Goal: Task Accomplishment & Management: Complete application form

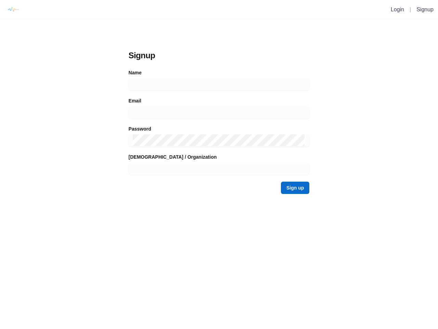
click at [219, 100] on div "Email" at bounding box center [219, 107] width 181 height 21
click at [11, 9] on img at bounding box center [12, 9] width 15 height 15
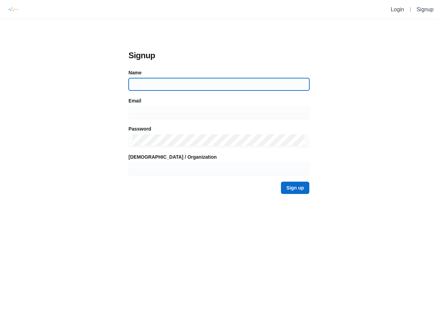
click at [219, 84] on input at bounding box center [219, 84] width 173 height 12
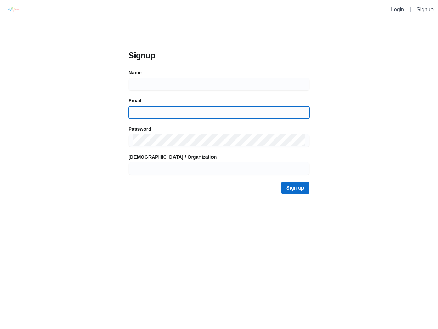
click at [219, 112] on input at bounding box center [219, 112] width 173 height 12
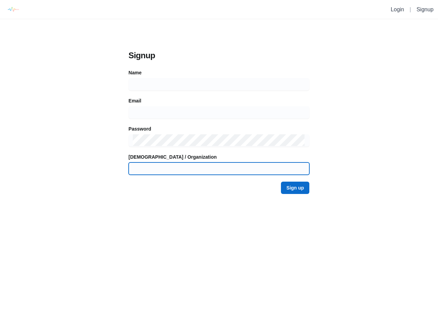
click at [219, 168] on input at bounding box center [219, 168] width 173 height 12
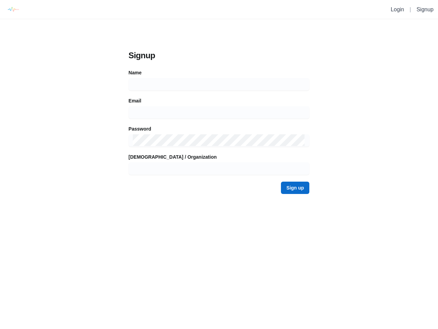
click at [296, 188] on button "Sign up" at bounding box center [295, 187] width 28 height 12
